Goal: Communication & Community: Answer question/provide support

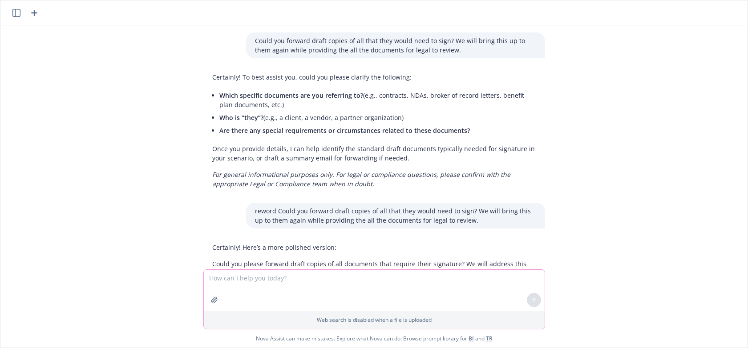
scroll to position [1652, 0]
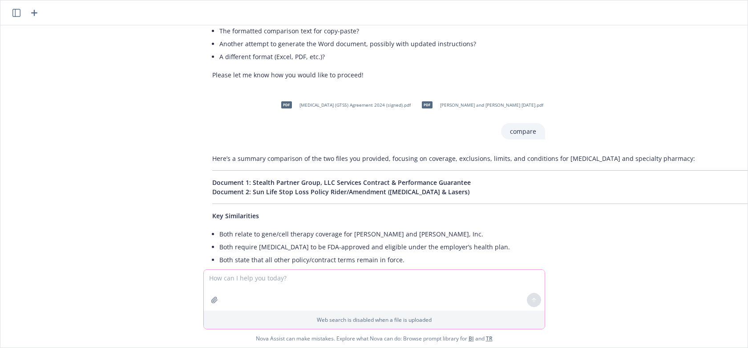
click at [219, 285] on textarea at bounding box center [374, 290] width 341 height 41
paste textarea "The significant increase to the medical costs is expected in year 2 as the prog…"
type textarea "reword The significant increase to the medical costs is expected in year 2 as t…"
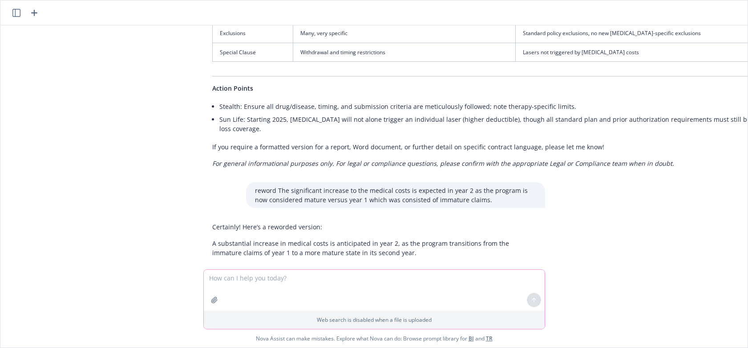
scroll to position [2186, 0]
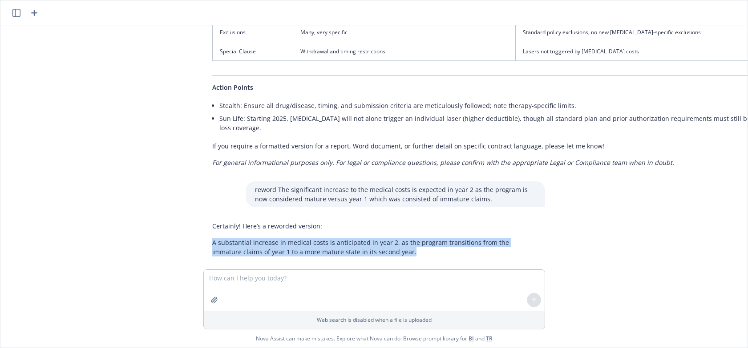
drag, startPoint x: 206, startPoint y: 223, endPoint x: 378, endPoint y: 241, distance: 173.1
click at [378, 241] on div "Could you forward draft copies of all that they would need to sign? We will bri…" at bounding box center [373, 147] width 747 height 244
copy p "A substantial increase in medical costs is anticipated in year 2, as the progra…"
